Goal: Check status

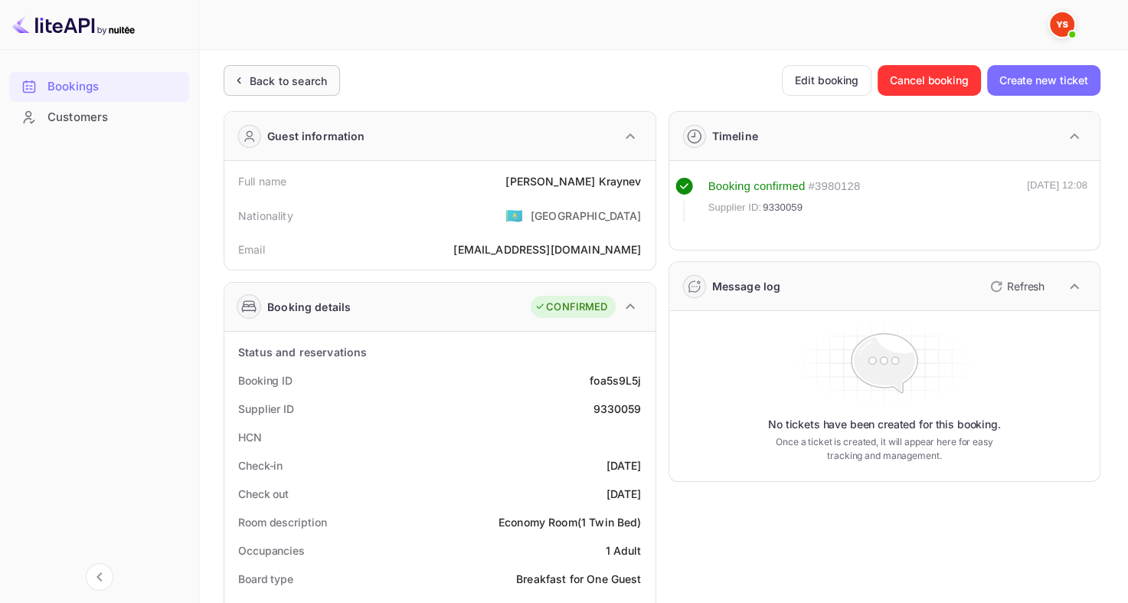
click at [297, 83] on div "Back to search" at bounding box center [288, 81] width 77 height 16
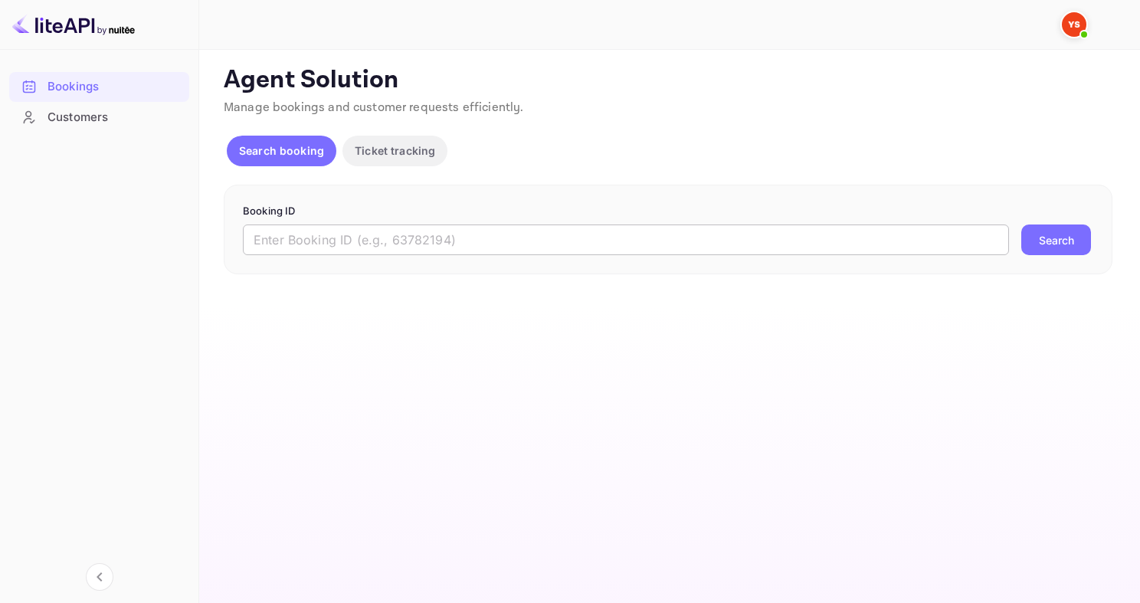
click at [368, 237] on input "text" at bounding box center [626, 239] width 766 height 31
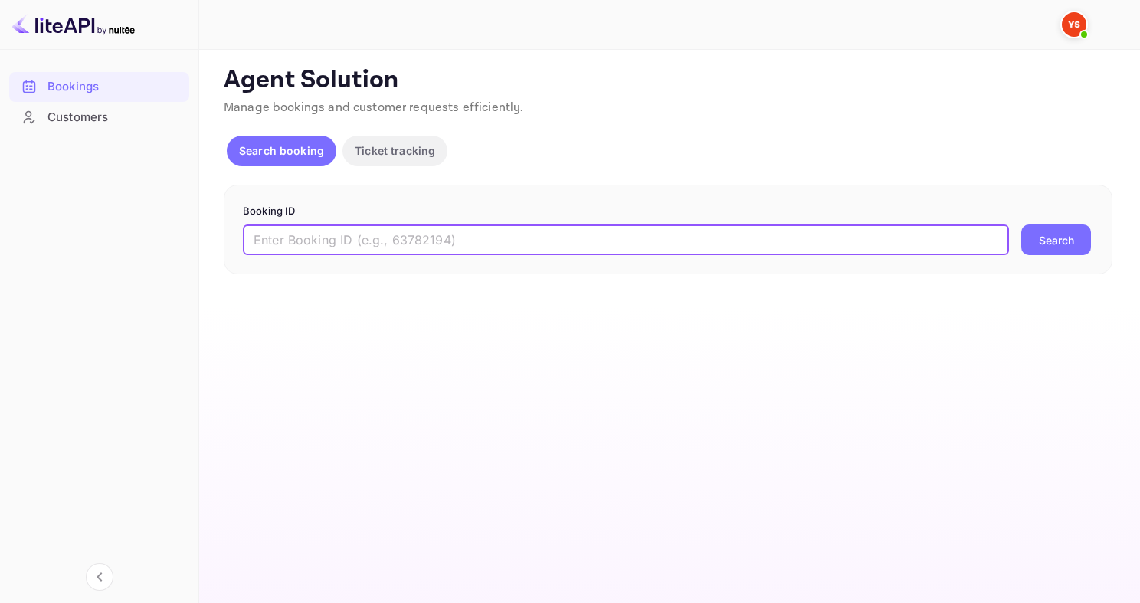
paste input "8762182"
type input "8762182"
click at [1021, 224] on button "Search" at bounding box center [1056, 239] width 70 height 31
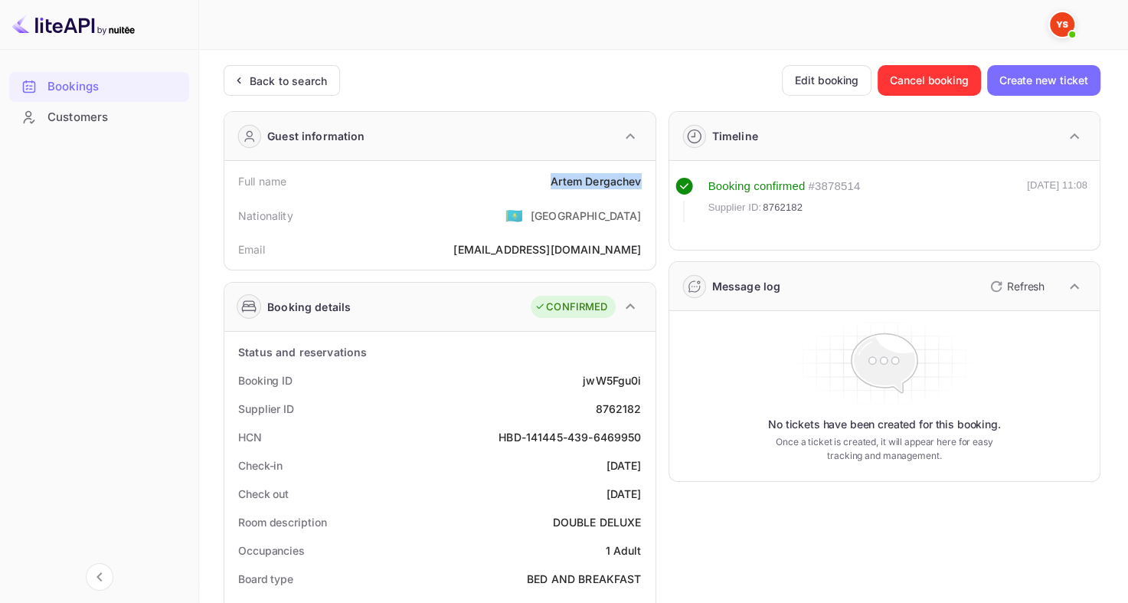
drag, startPoint x: 547, startPoint y: 179, endPoint x: 653, endPoint y: 185, distance: 105.9
click at [653, 185] on div "Full name [PERSON_NAME] Nationality 🇰🇿 [DEMOGRAPHIC_DATA] Email [EMAIL_ADDRESS]…" at bounding box center [439, 215] width 431 height 109
copy div "[PERSON_NAME]"
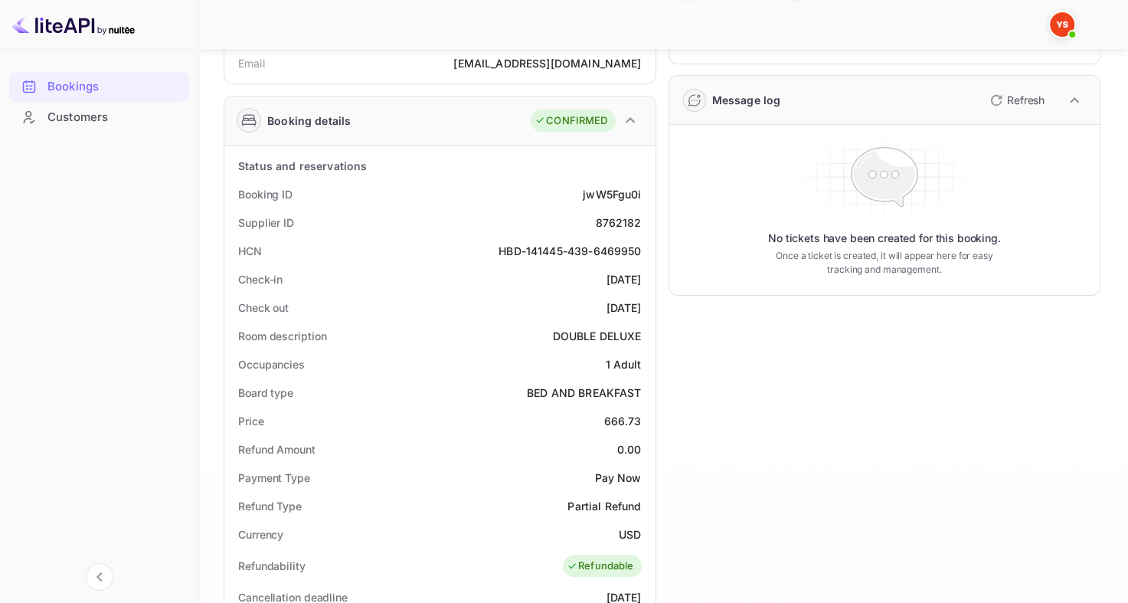
scroll to position [190, 0]
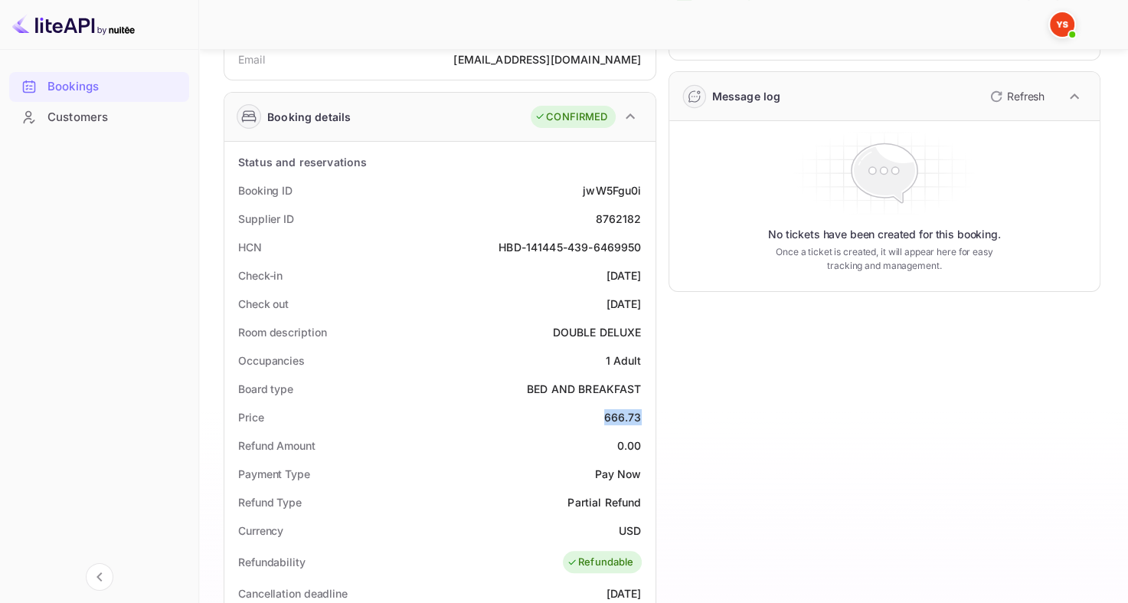
drag, startPoint x: 600, startPoint y: 414, endPoint x: 640, endPoint y: 417, distance: 40.7
click at [641, 417] on div "Price 666.73" at bounding box center [440, 417] width 419 height 28
copy div "666.73"
